Goal: Transaction & Acquisition: Purchase product/service

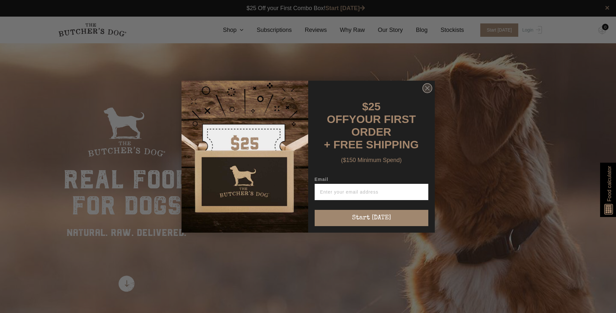
click at [428, 90] on icon "Close dialog" at bounding box center [428, 88] width 4 height 4
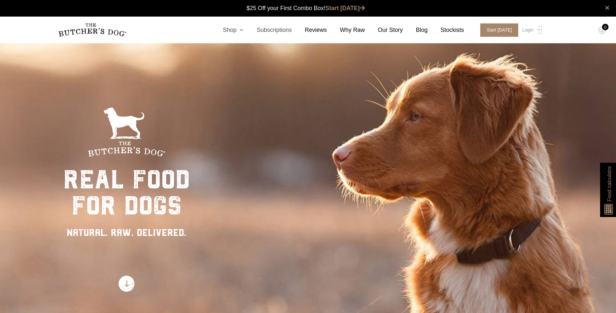
click at [252, 29] on ul "Shop Combo Boxes We’ve carefully curated our most popular raw meal combinations…" at bounding box center [337, 30] width 254 height 9
click at [244, 29] on icon at bounding box center [240, 30] width 7 height 6
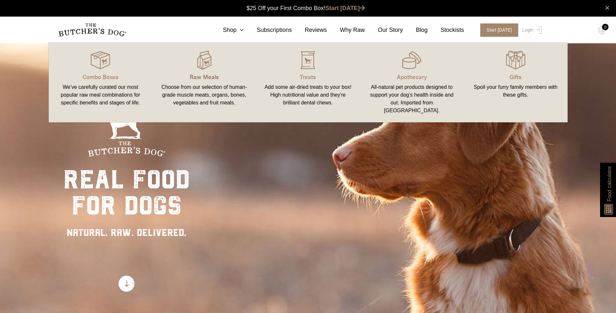
click at [210, 72] on link "Raw Meals Choose from our selection of human-grade muscle meats, organs, bones,…" at bounding box center [204, 82] width 104 height 67
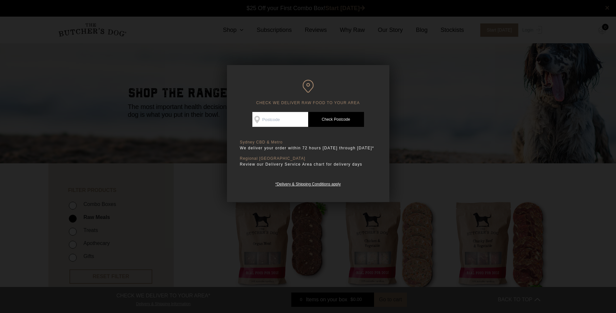
drag, startPoint x: 515, startPoint y: 99, endPoint x: 453, endPoint y: 126, distance: 67.7
click at [514, 99] on div at bounding box center [308, 156] width 616 height 313
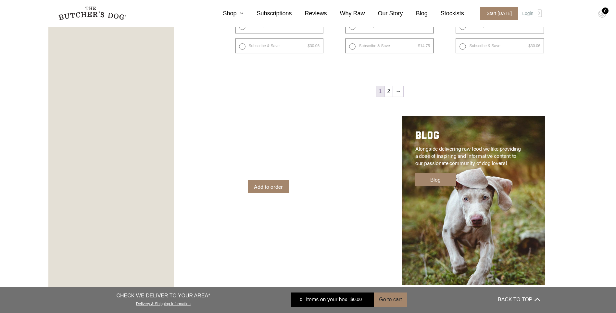
scroll to position [984, 0]
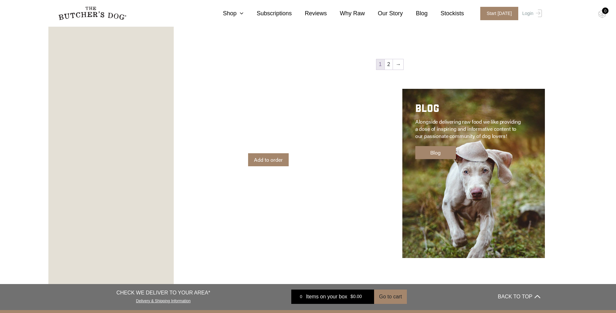
click at [332, 161] on div "APOTHECARY Adored Beast Apothecary is a line of all-natural pet products design…" at bounding box center [306, 173] width 143 height 169
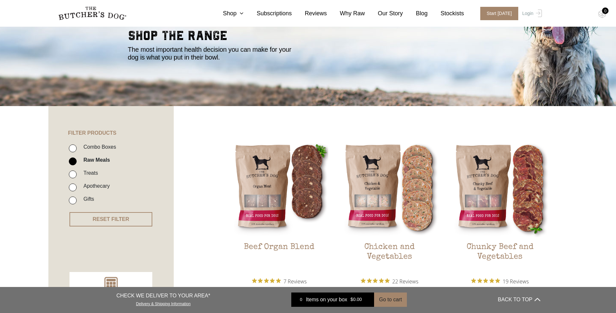
scroll to position [0, 0]
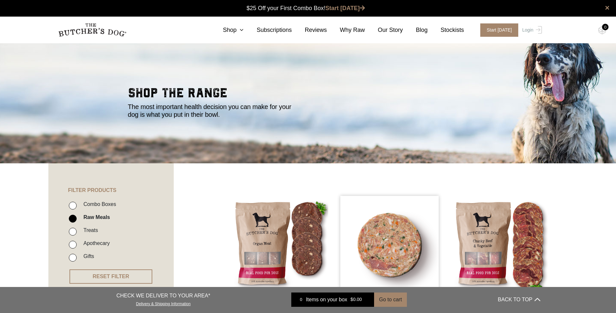
click at [384, 235] on img at bounding box center [390, 245] width 98 height 98
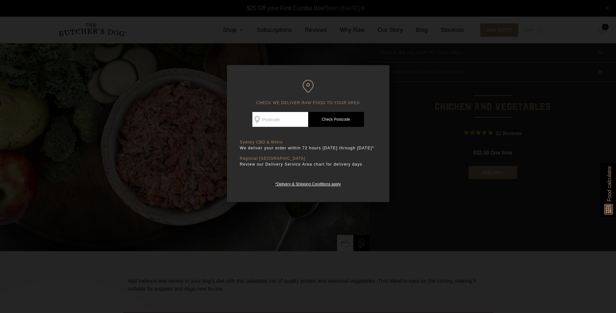
click at [466, 135] on div at bounding box center [308, 156] width 616 height 313
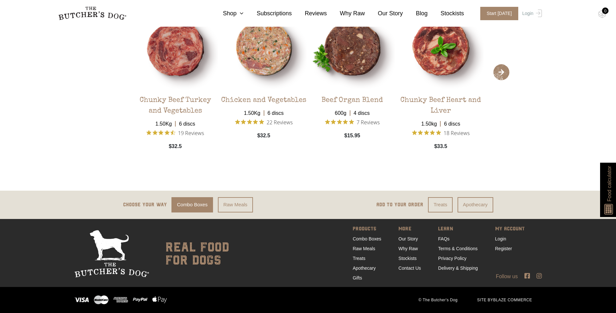
scroll to position [1411, 0]
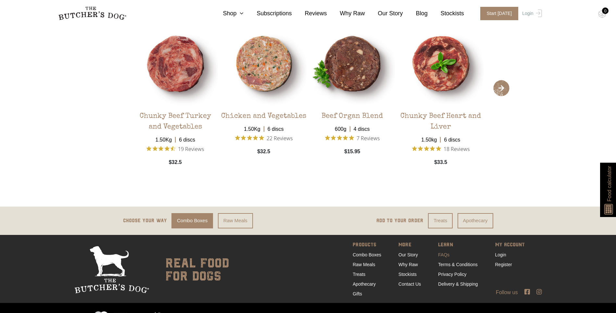
click at [441, 253] on link "FAQs" at bounding box center [443, 254] width 11 height 5
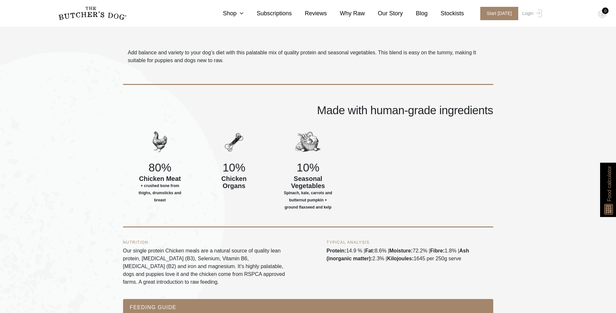
scroll to position [230, 0]
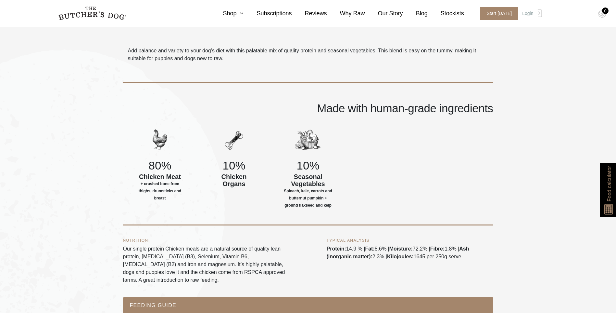
click at [393, 107] on h4 "Made with human-grade ingredients" at bounding box center [308, 107] width 370 height 11
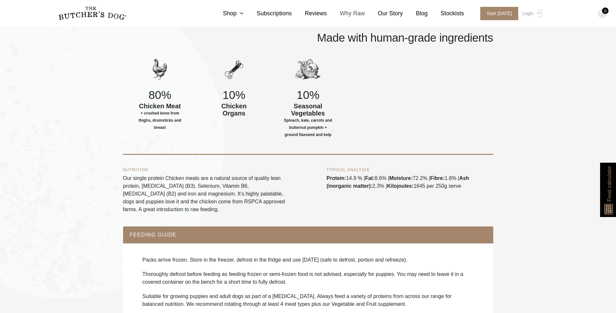
scroll to position [304, 0]
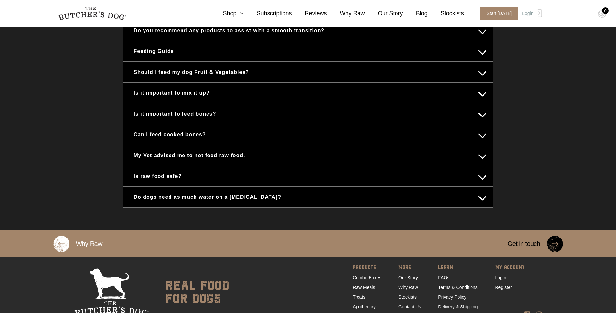
scroll to position [331, 0]
